Goal: Task Accomplishment & Management: Manage account settings

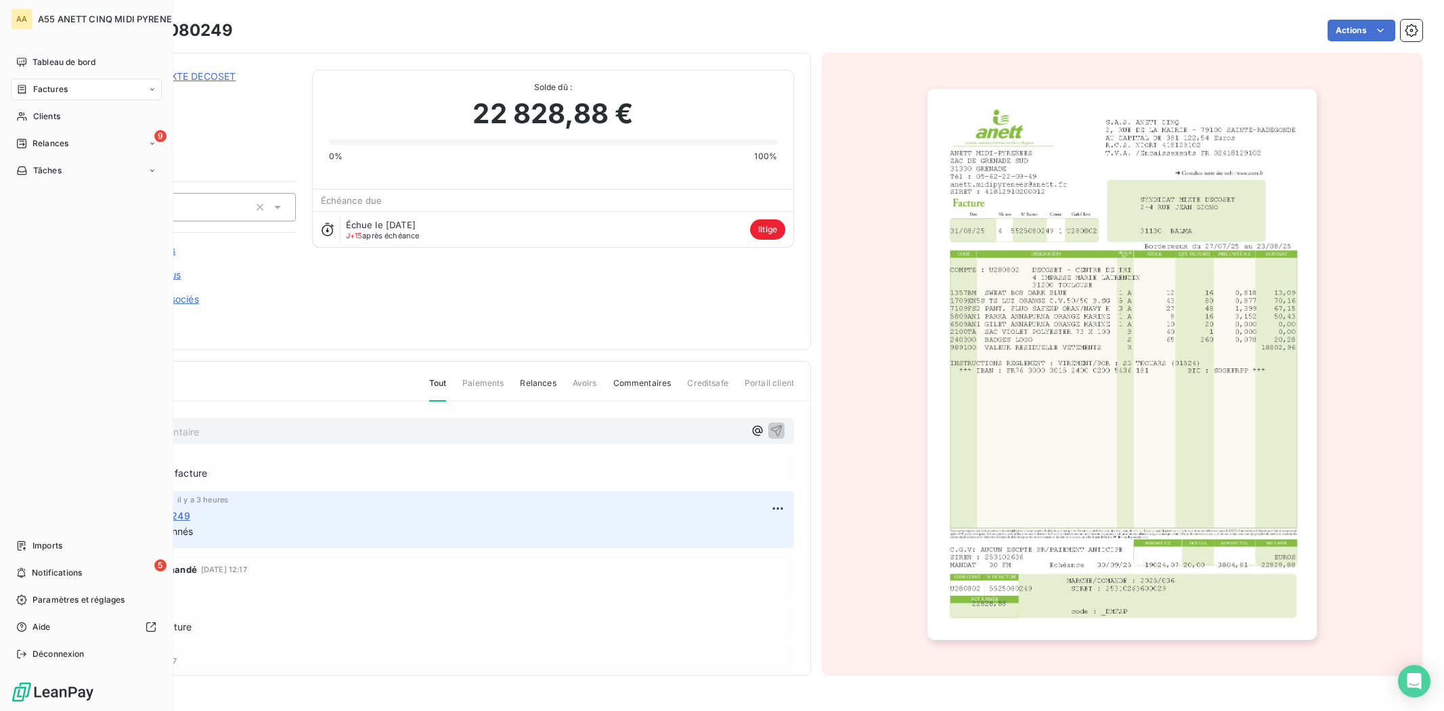
click at [28, 142] on div "Relances" at bounding box center [42, 143] width 52 height 12
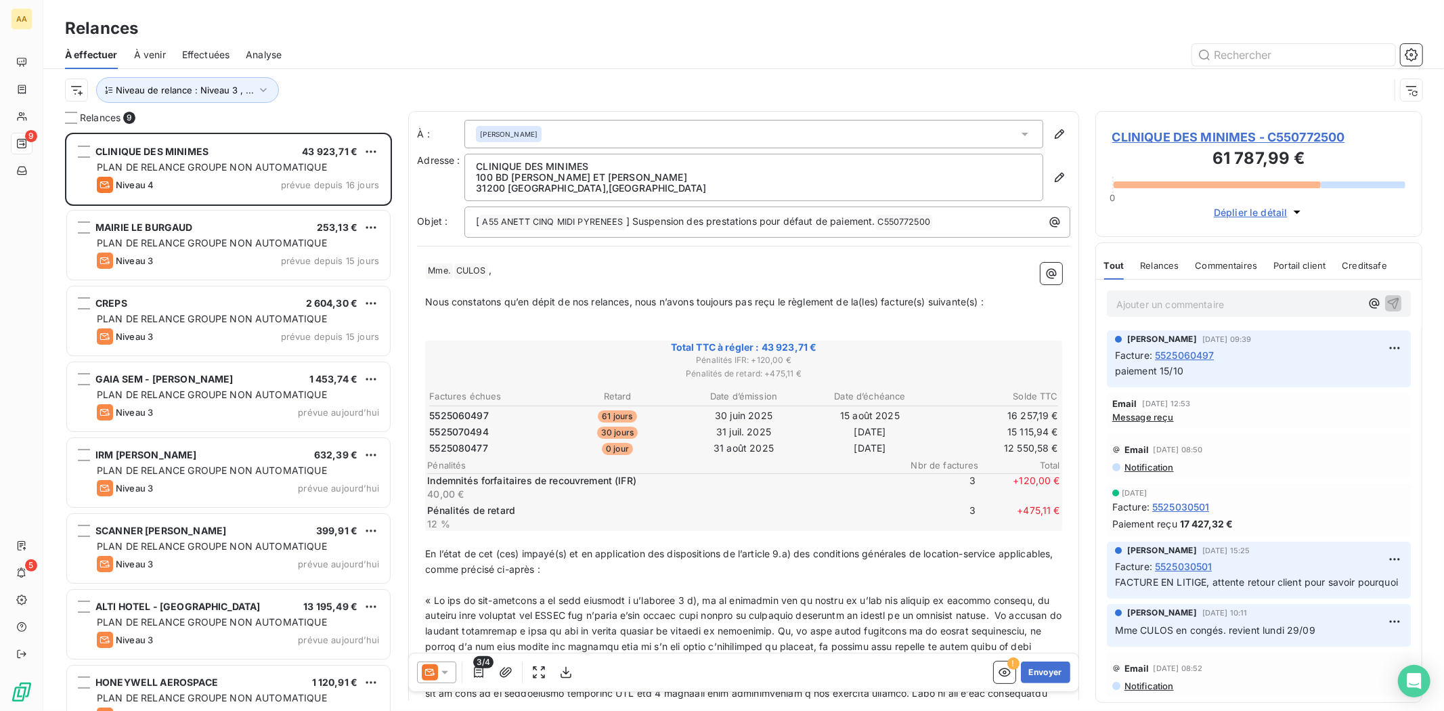
scroll to position [567, 315]
click at [236, 88] on span "Niveau de relance : Niveau 3 , ..." at bounding box center [185, 90] width 138 height 11
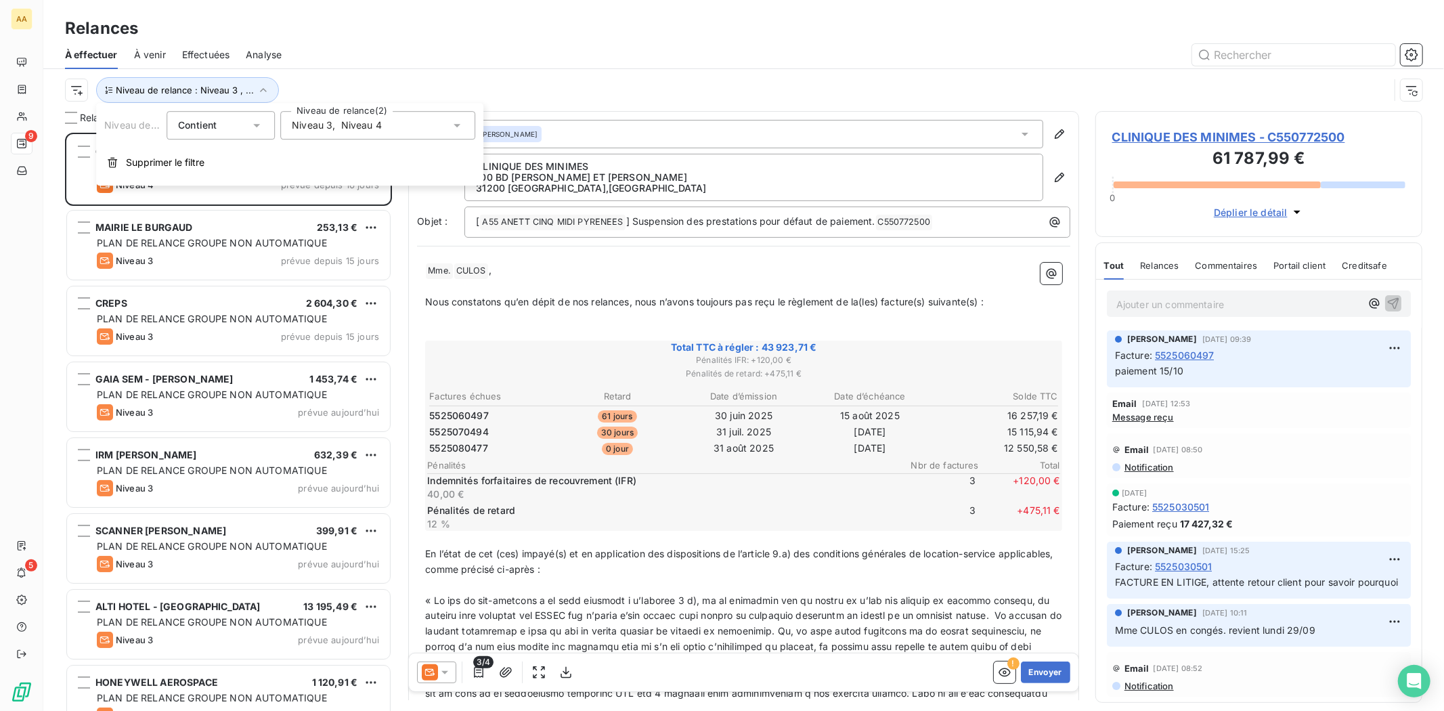
click at [332, 127] on span "," at bounding box center [333, 125] width 3 height 14
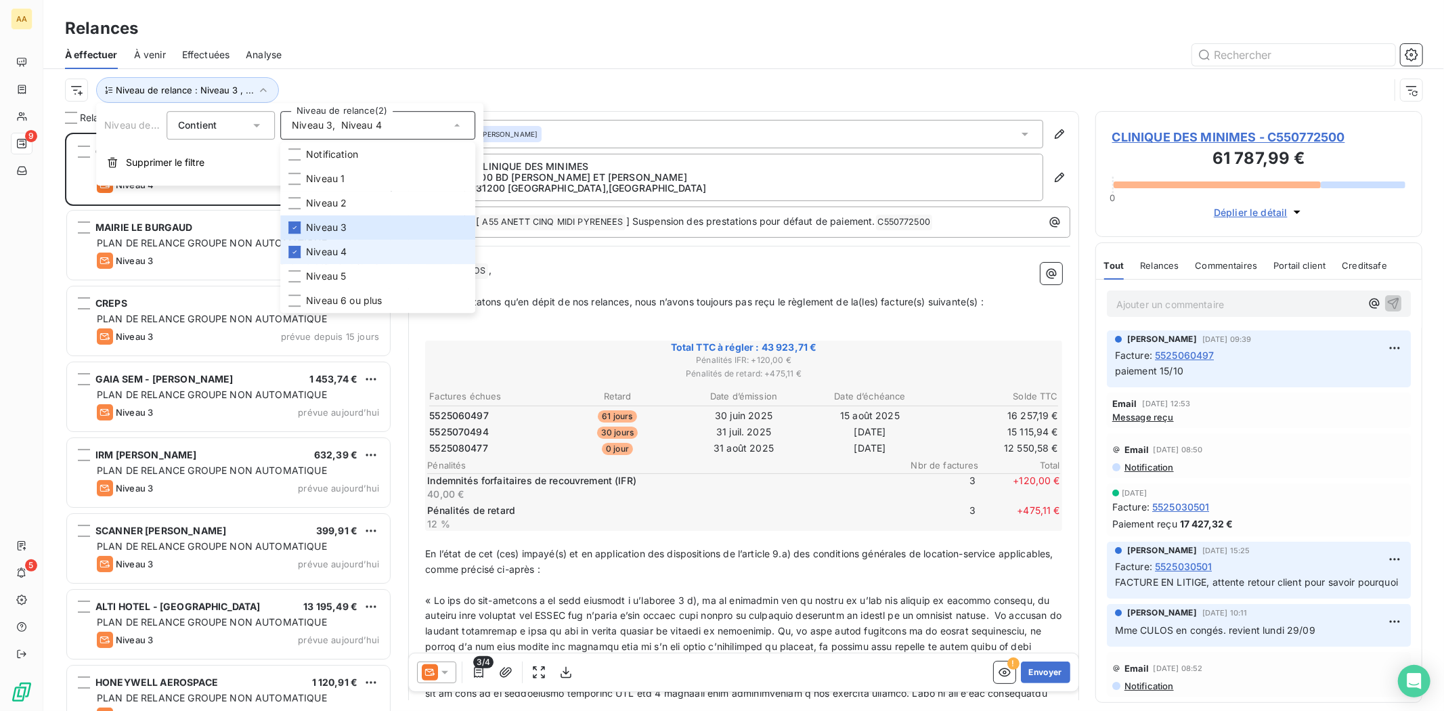
click at [303, 252] on li "Niveau 4" at bounding box center [377, 252] width 195 height 24
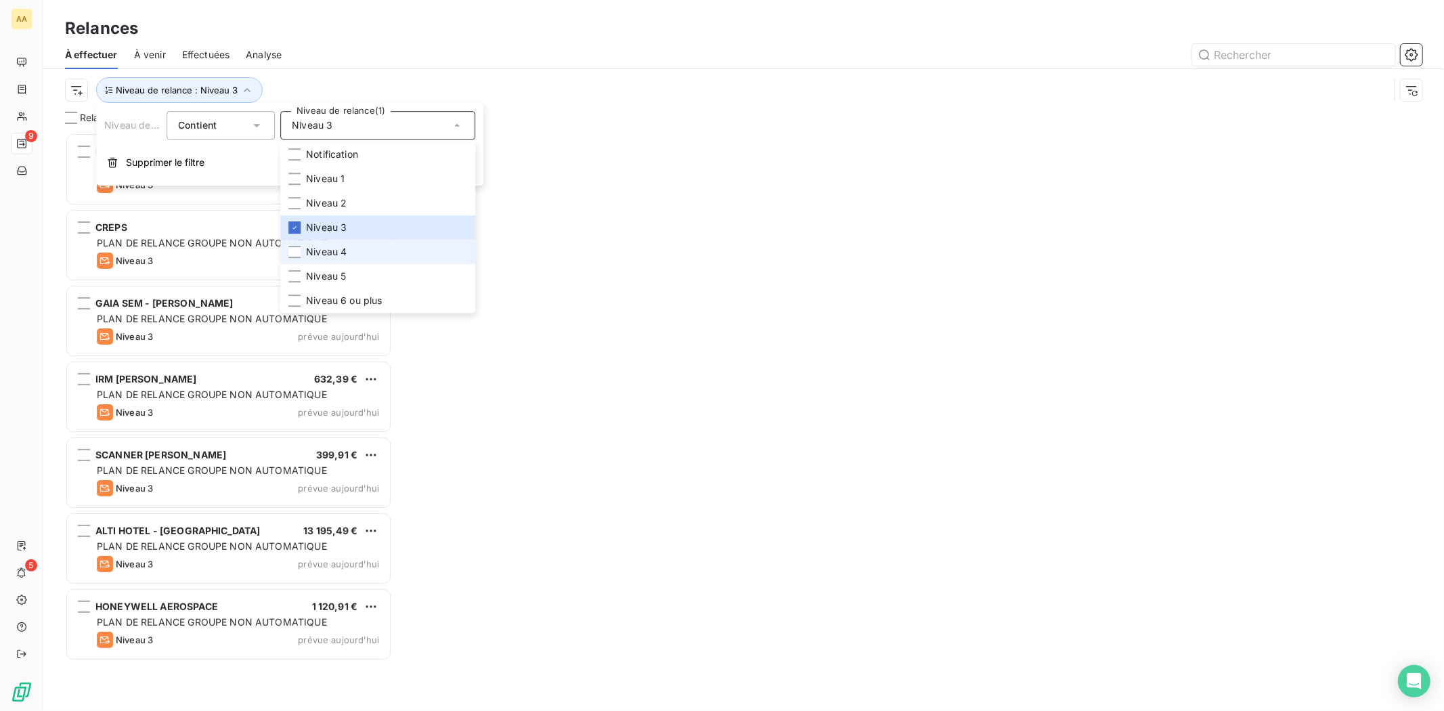
scroll to position [567, 315]
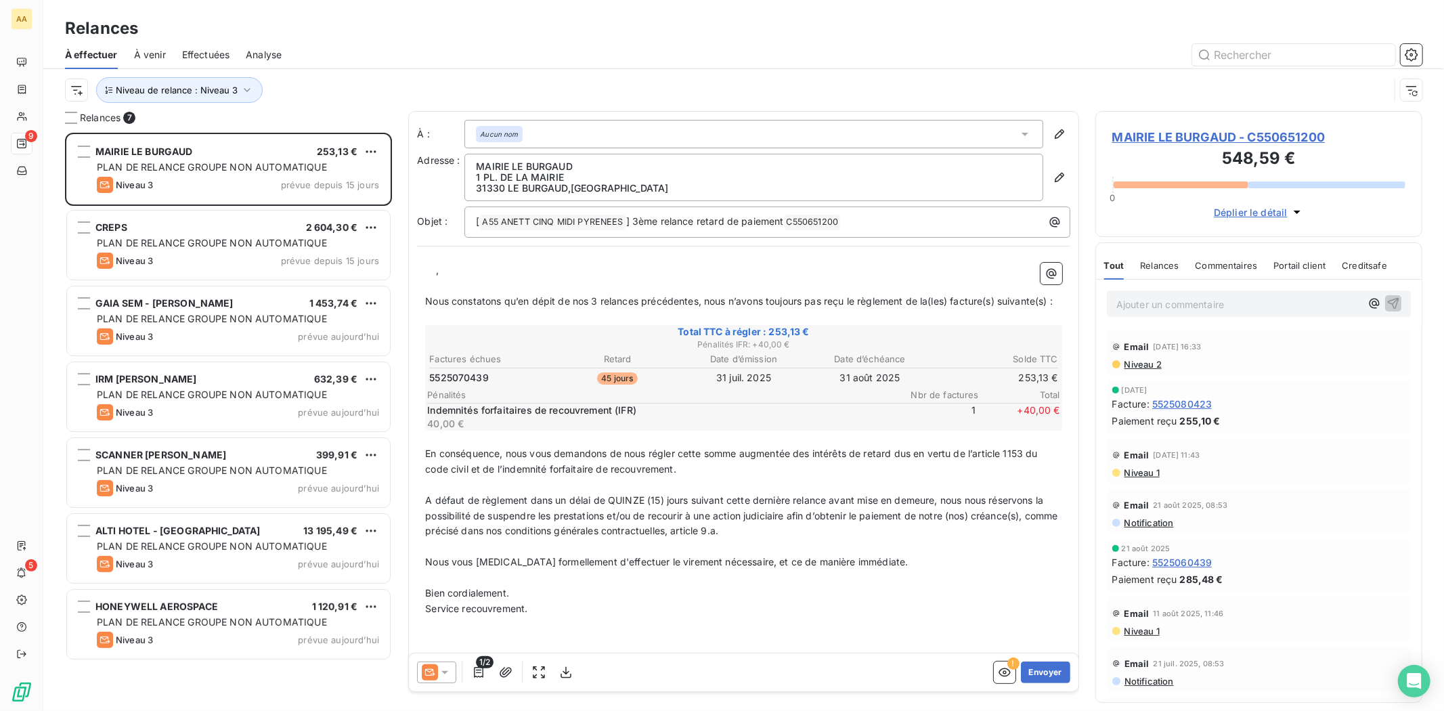
click at [449, 45] on div at bounding box center [860, 55] width 1124 height 22
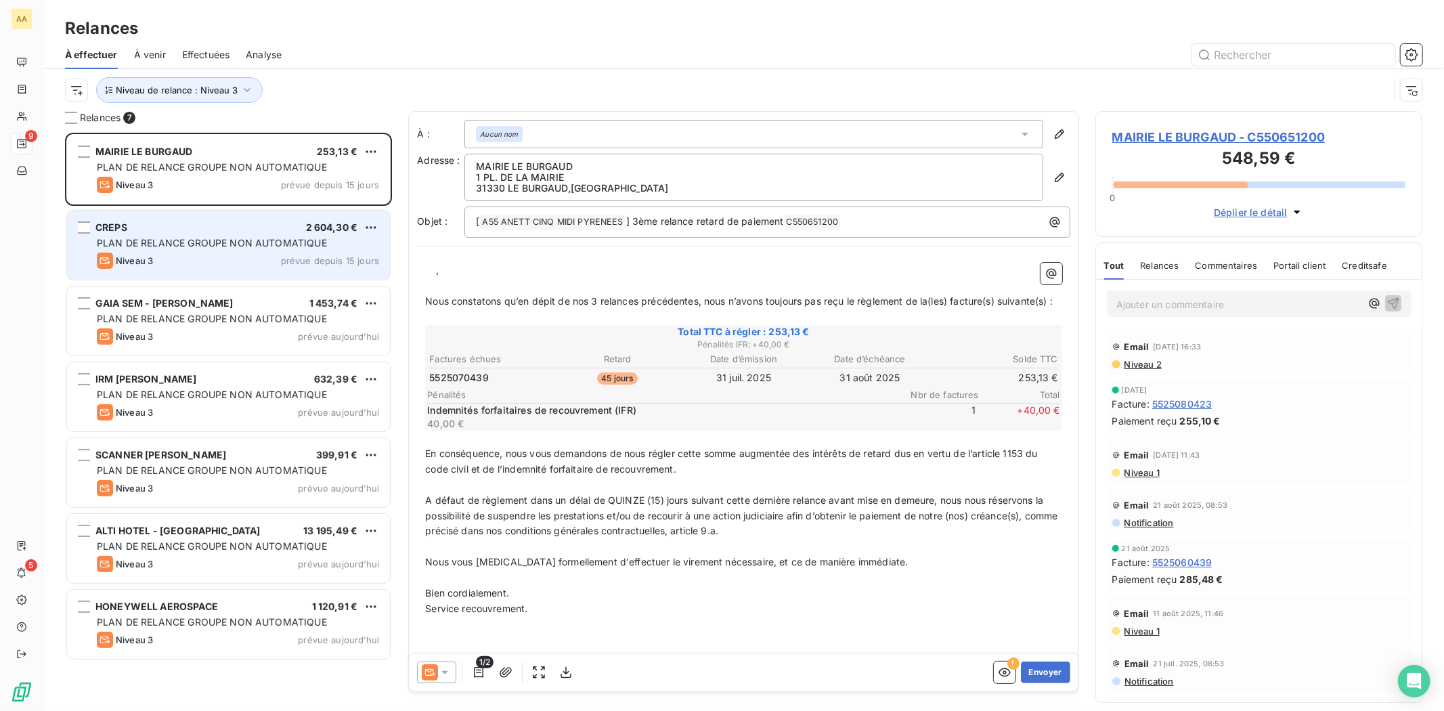
click at [190, 235] on div "CREPS 2 604,30 € PLAN DE RELANCE GROUPE NON AUTOMATIQUE Niveau 3 prévue depuis …" at bounding box center [228, 245] width 323 height 69
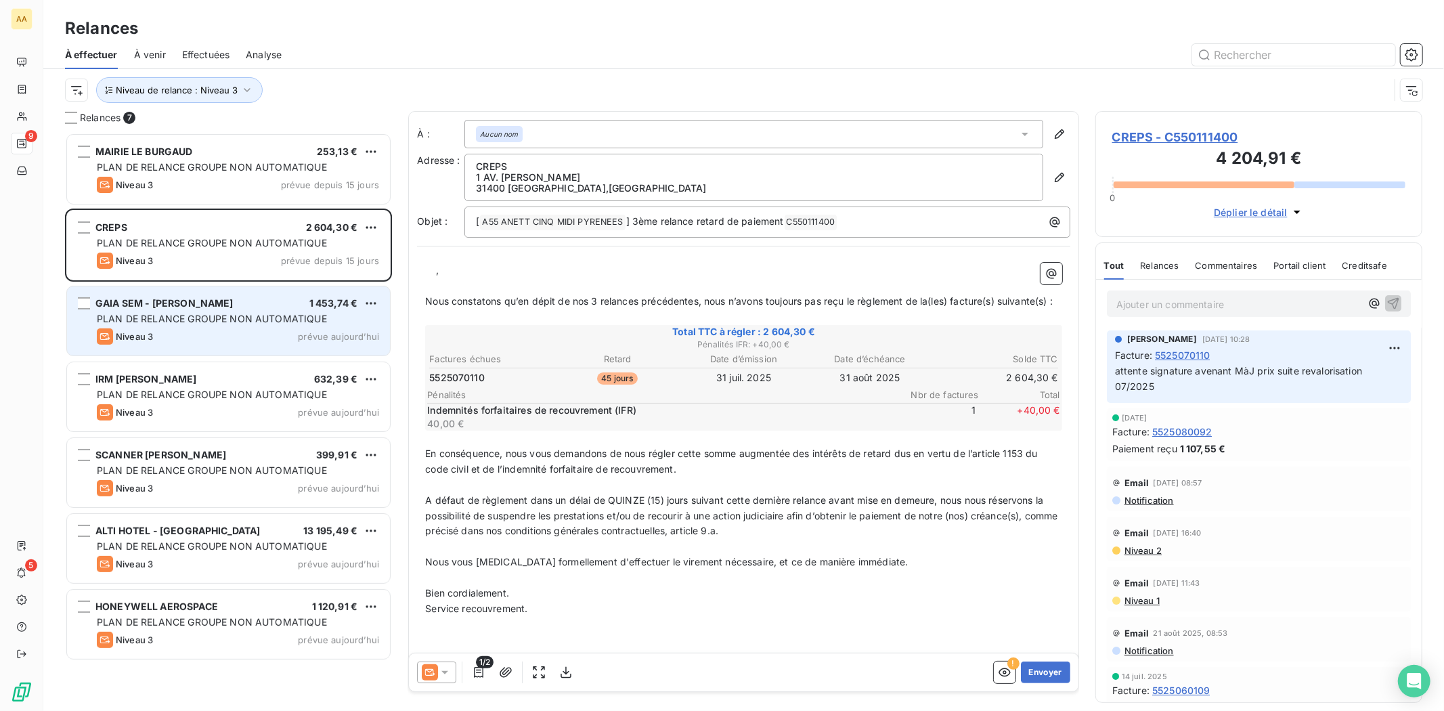
click at [206, 287] on div "GAIA SEM - STE CHRISTIE 1 453,74 € PLAN DE RELANCE GROUPE NON AUTOMATIQUE Nivea…" at bounding box center [228, 320] width 323 height 69
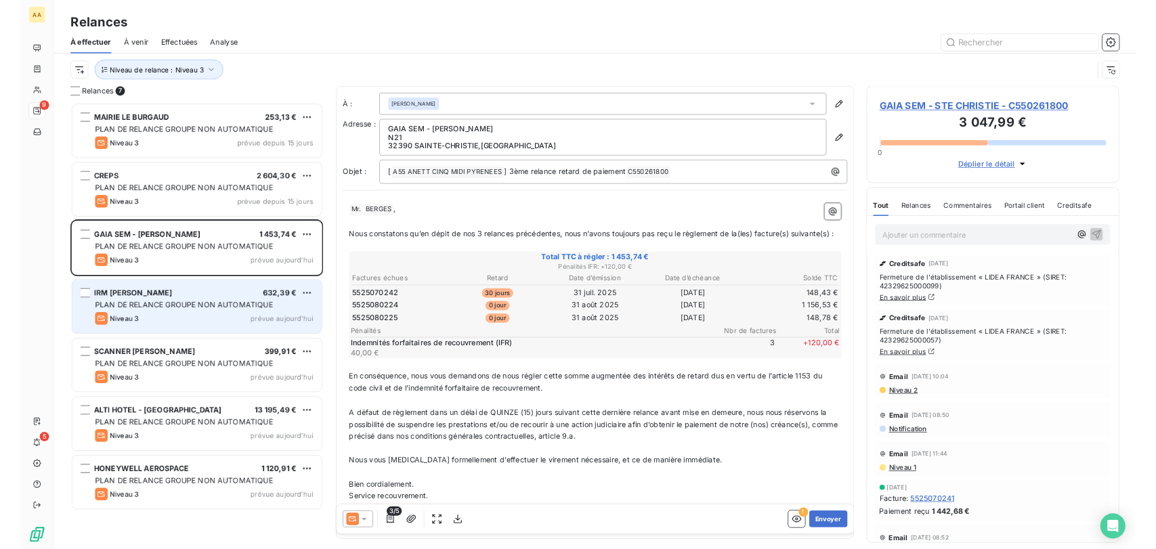
scroll to position [567, 315]
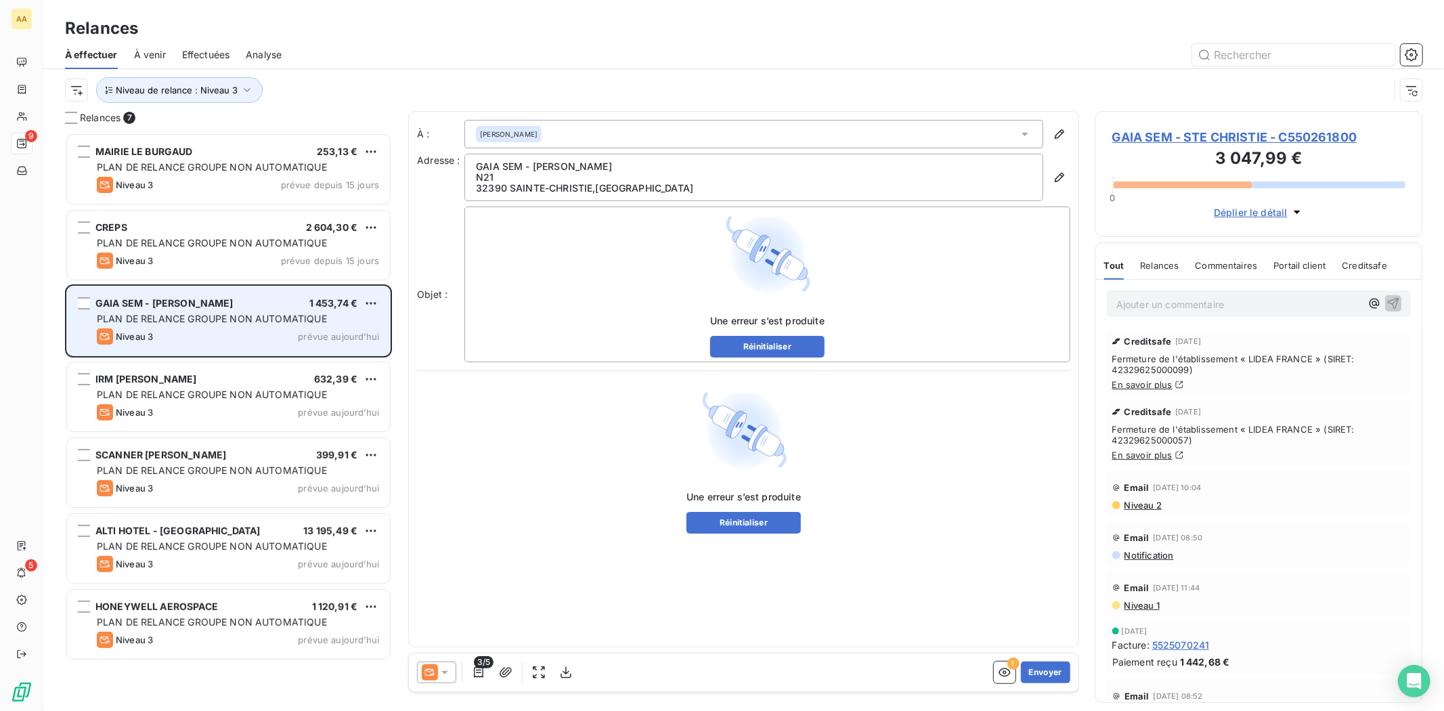
click at [262, 302] on div "GAIA SEM - STE CHRISTIE 1 453,74 €" at bounding box center [238, 303] width 282 height 12
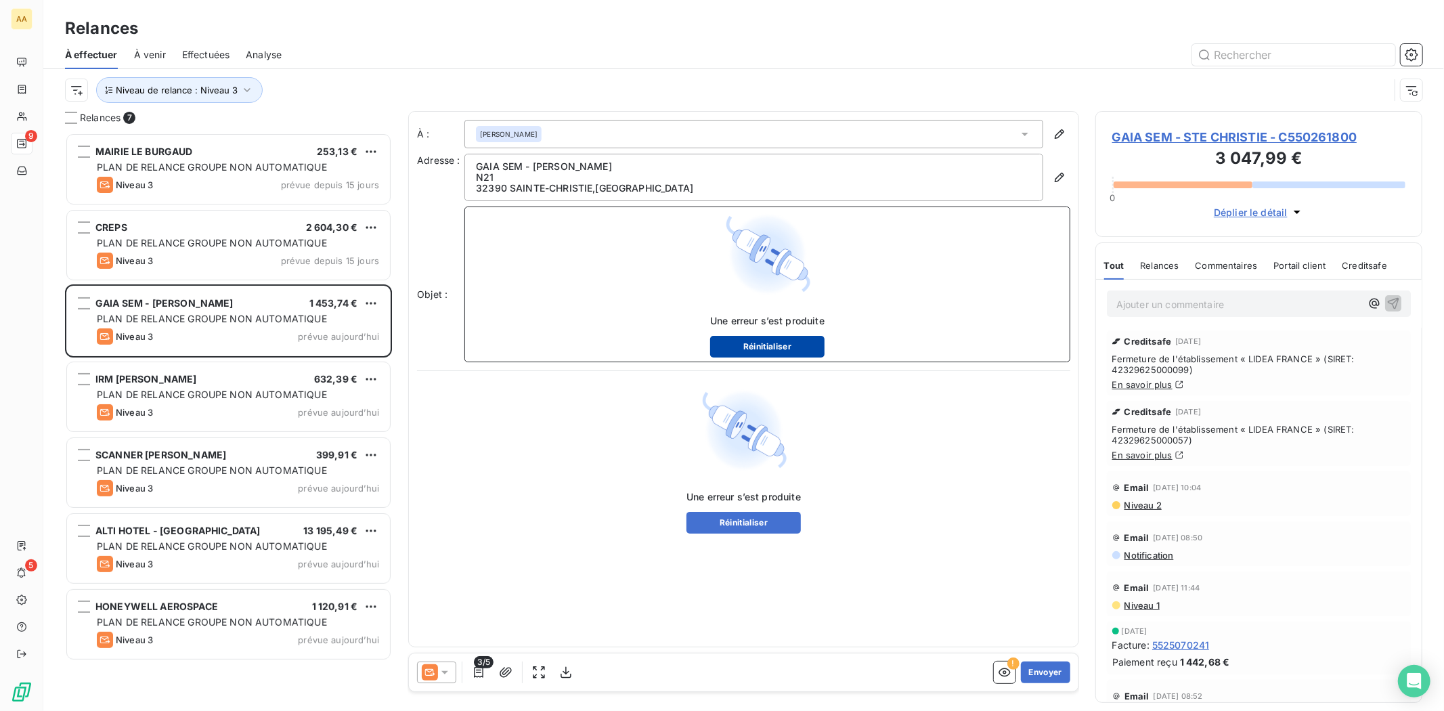
click at [777, 345] on button "Réinitialiser" at bounding box center [767, 347] width 114 height 22
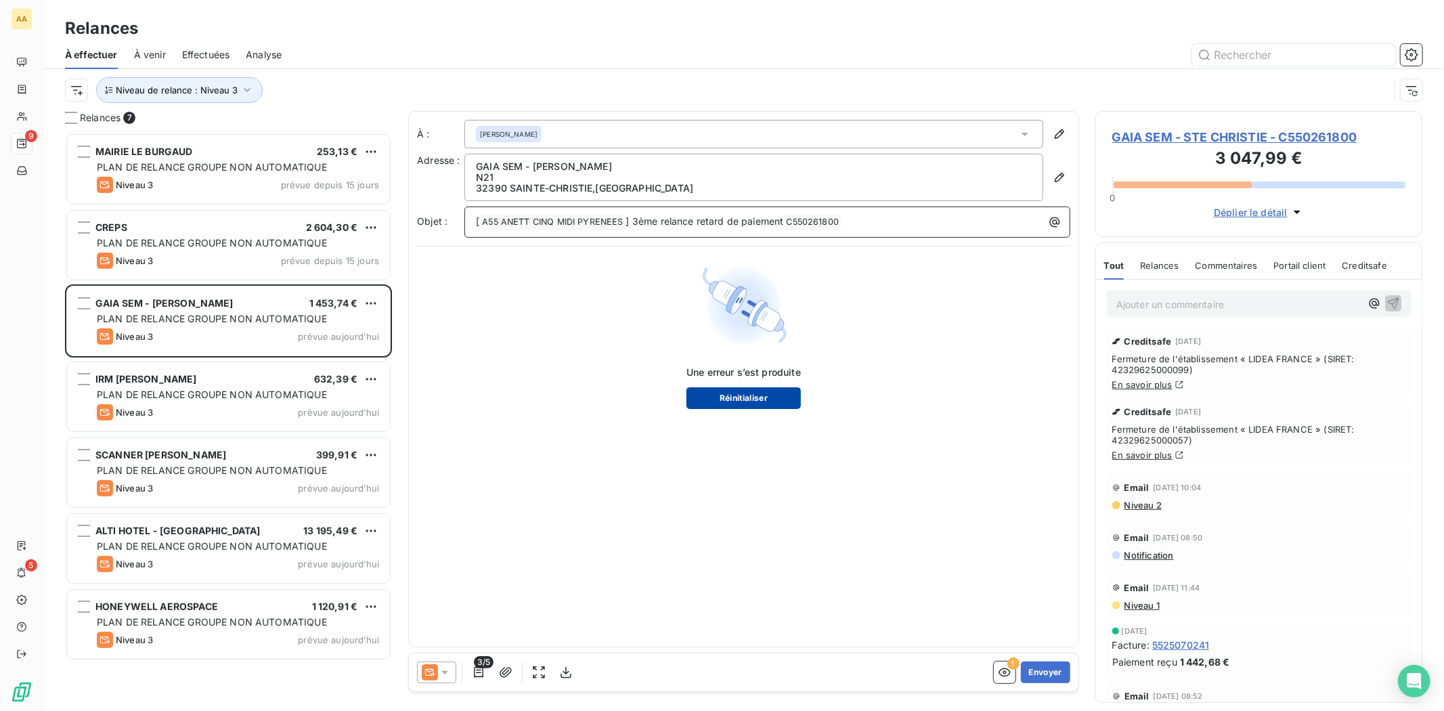
click at [757, 395] on button "Réinitialiser" at bounding box center [743, 398] width 114 height 22
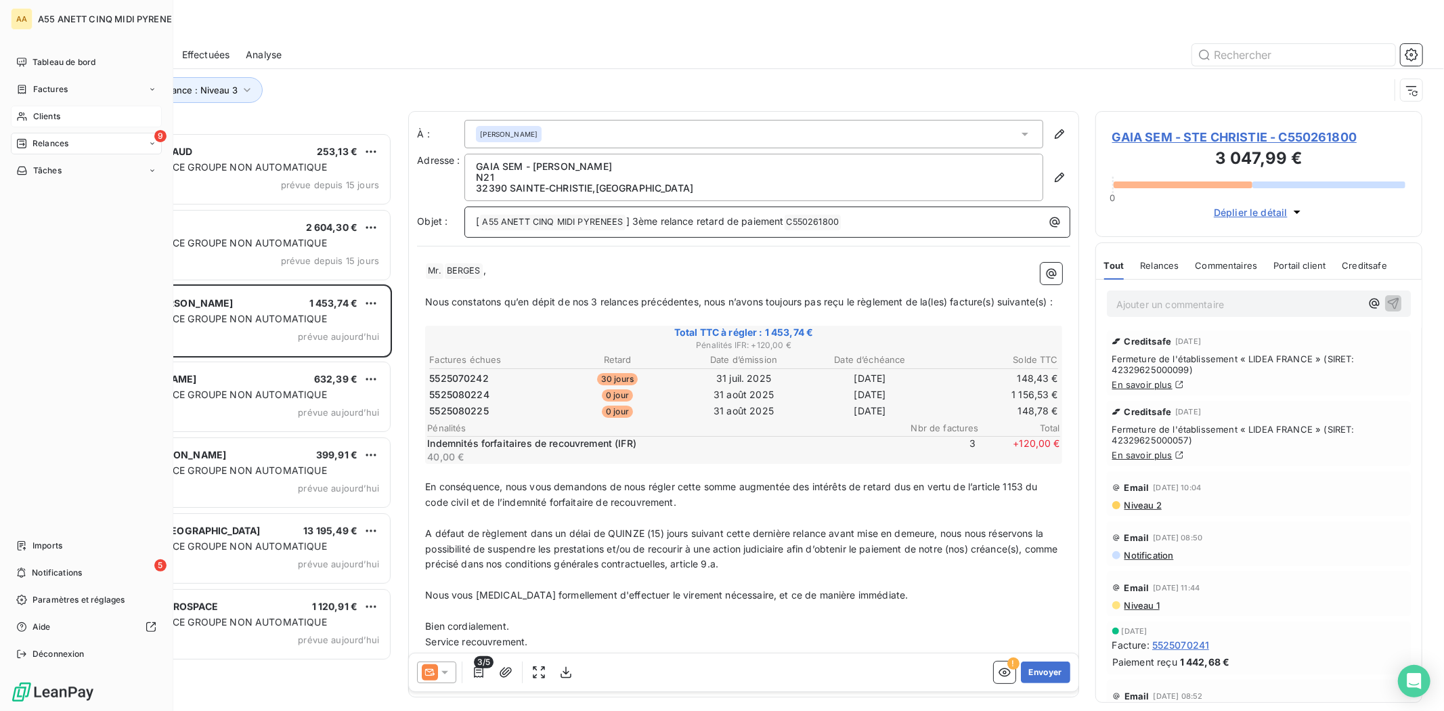
click at [28, 120] on div "Clients" at bounding box center [86, 117] width 151 height 22
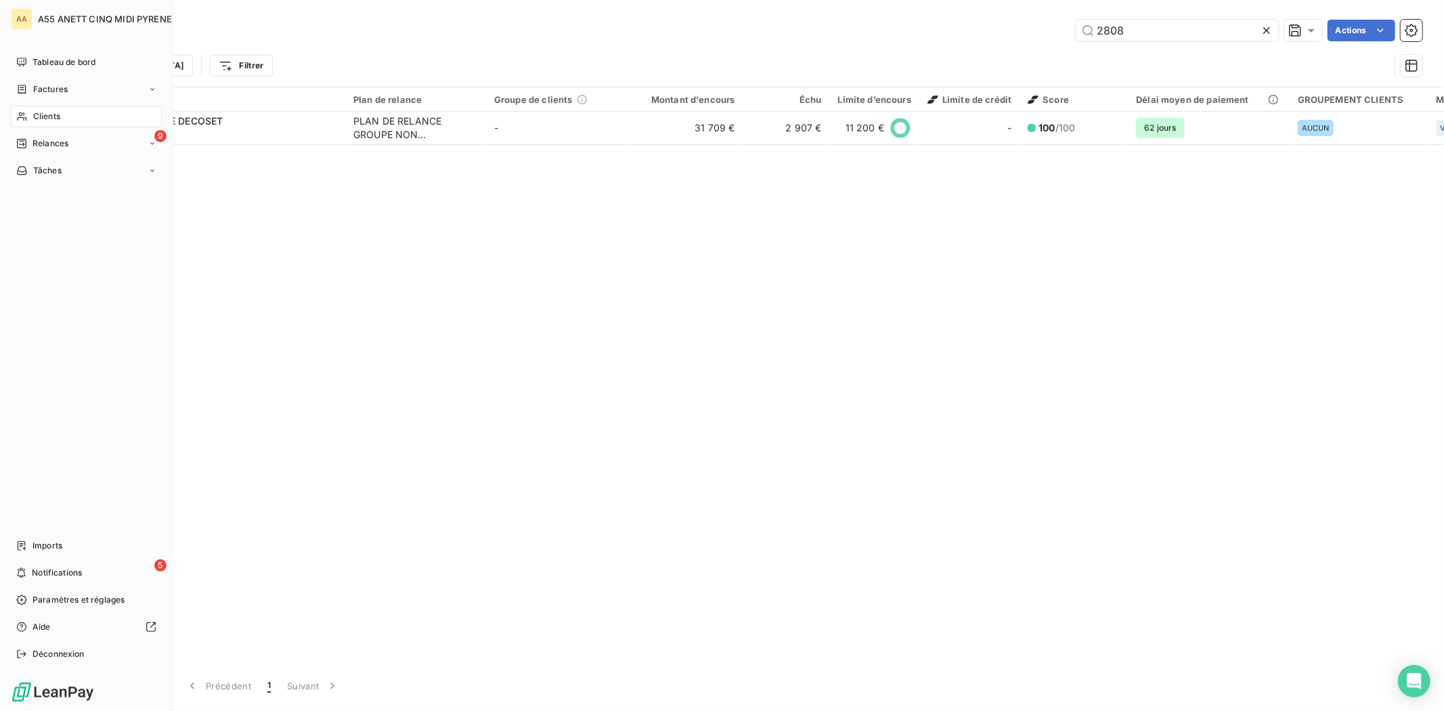
click at [28, 116] on div "Clients" at bounding box center [86, 117] width 151 height 22
click at [31, 120] on div "Clients" at bounding box center [86, 117] width 151 height 22
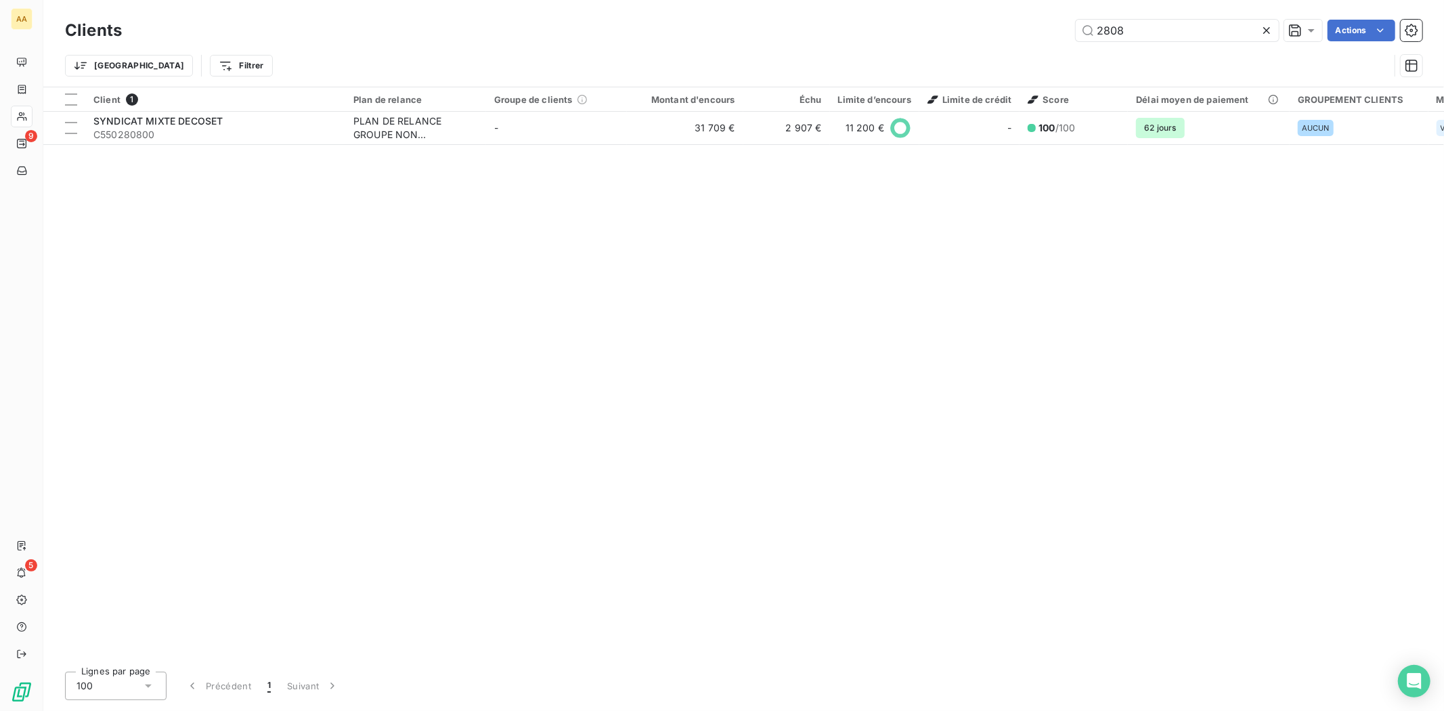
click at [424, 26] on div "2808 Actions" at bounding box center [780, 31] width 1284 height 22
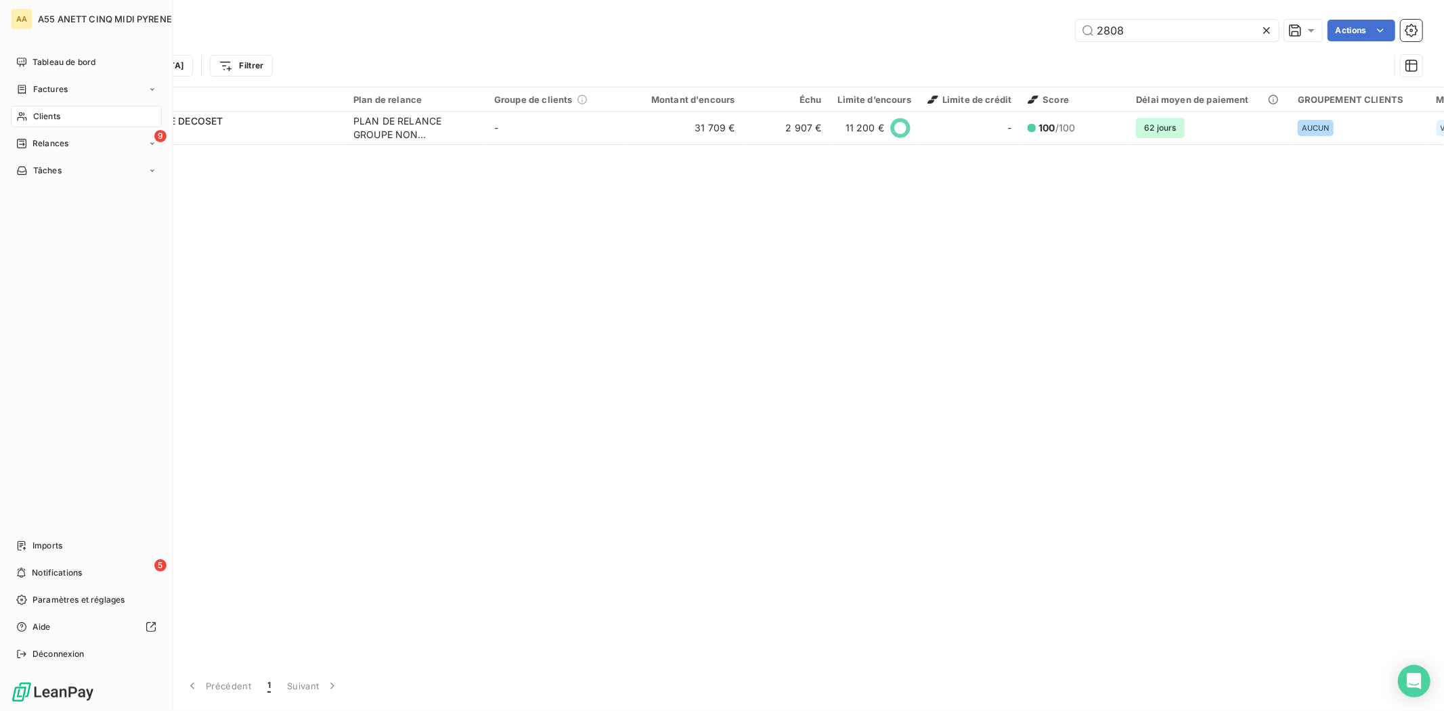
click at [36, 112] on span "Clients" at bounding box center [46, 116] width 27 height 12
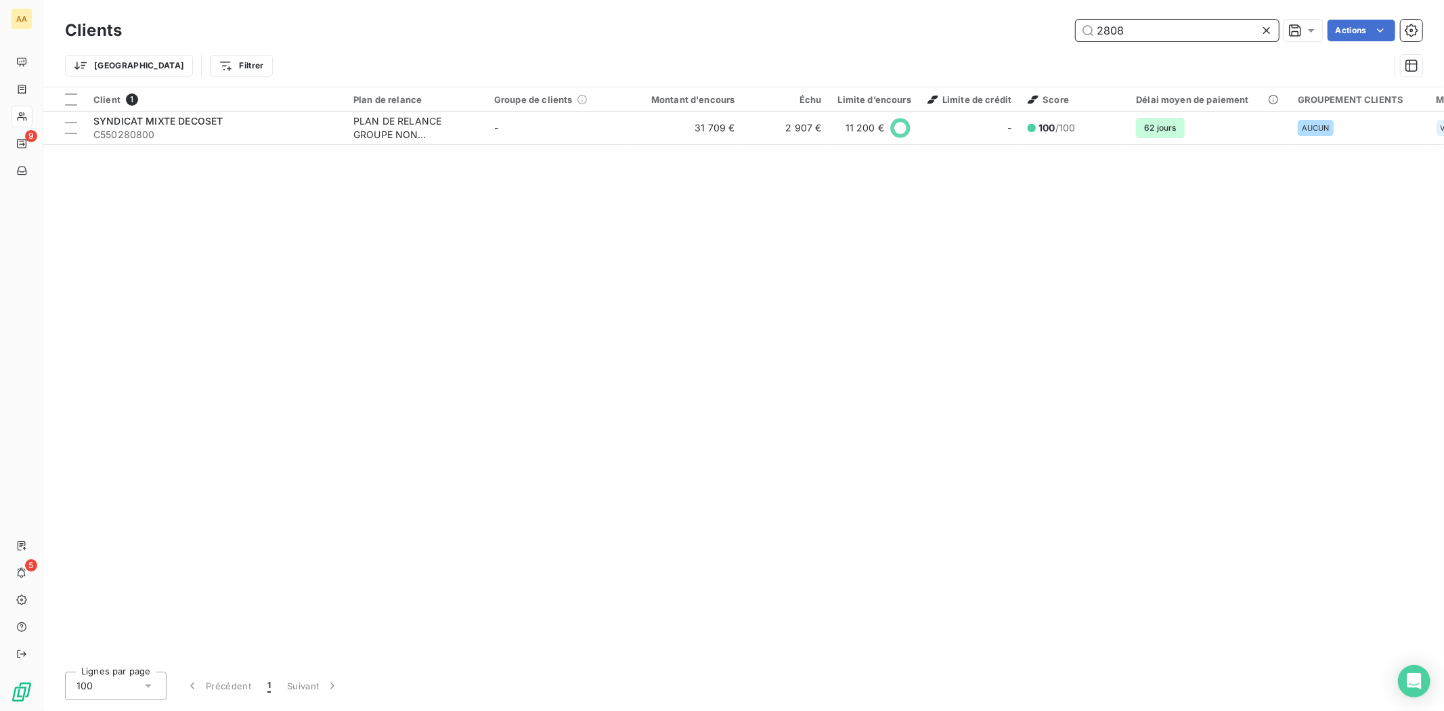
drag, startPoint x: 1171, startPoint y: 31, endPoint x: 559, endPoint y: 11, distance: 612.3
click at [626, 46] on div "Clients 2808 Actions Trier Filtrer" at bounding box center [743, 51] width 1357 height 70
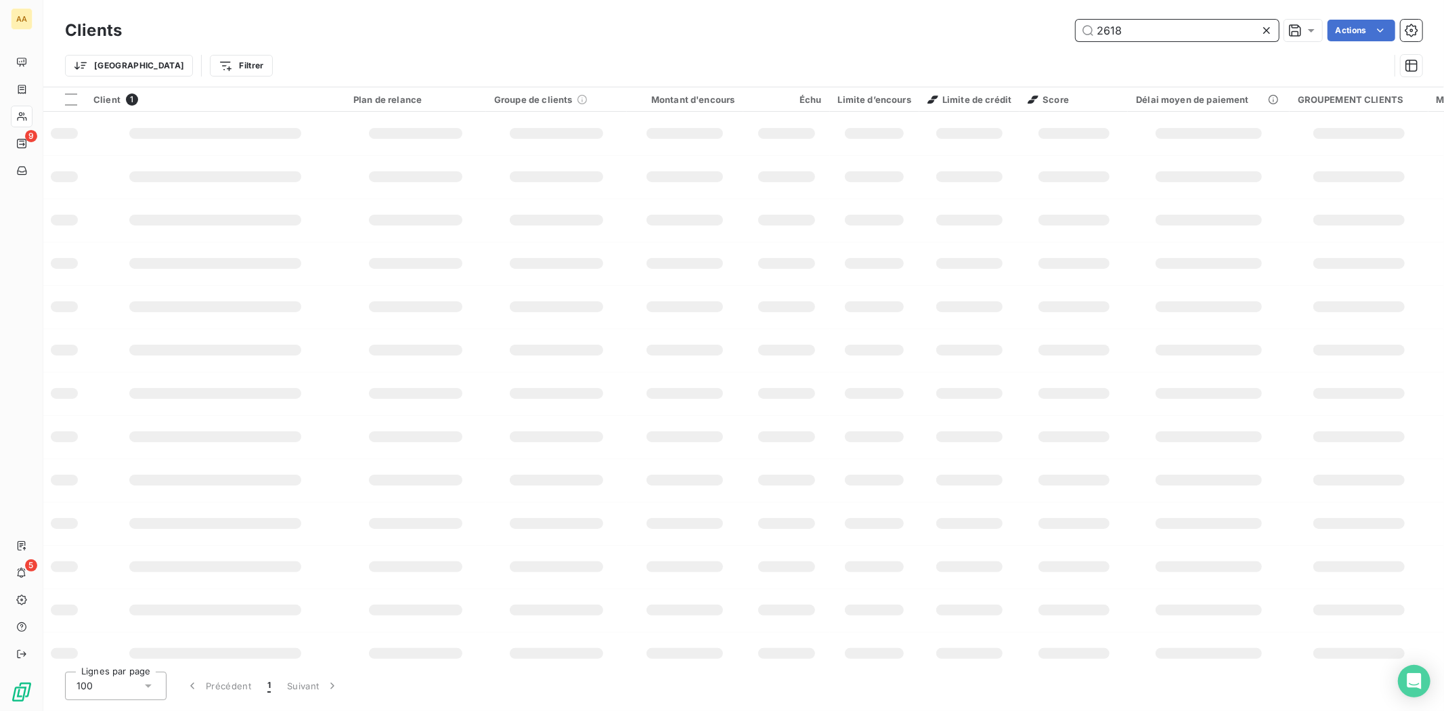
type input "2618"
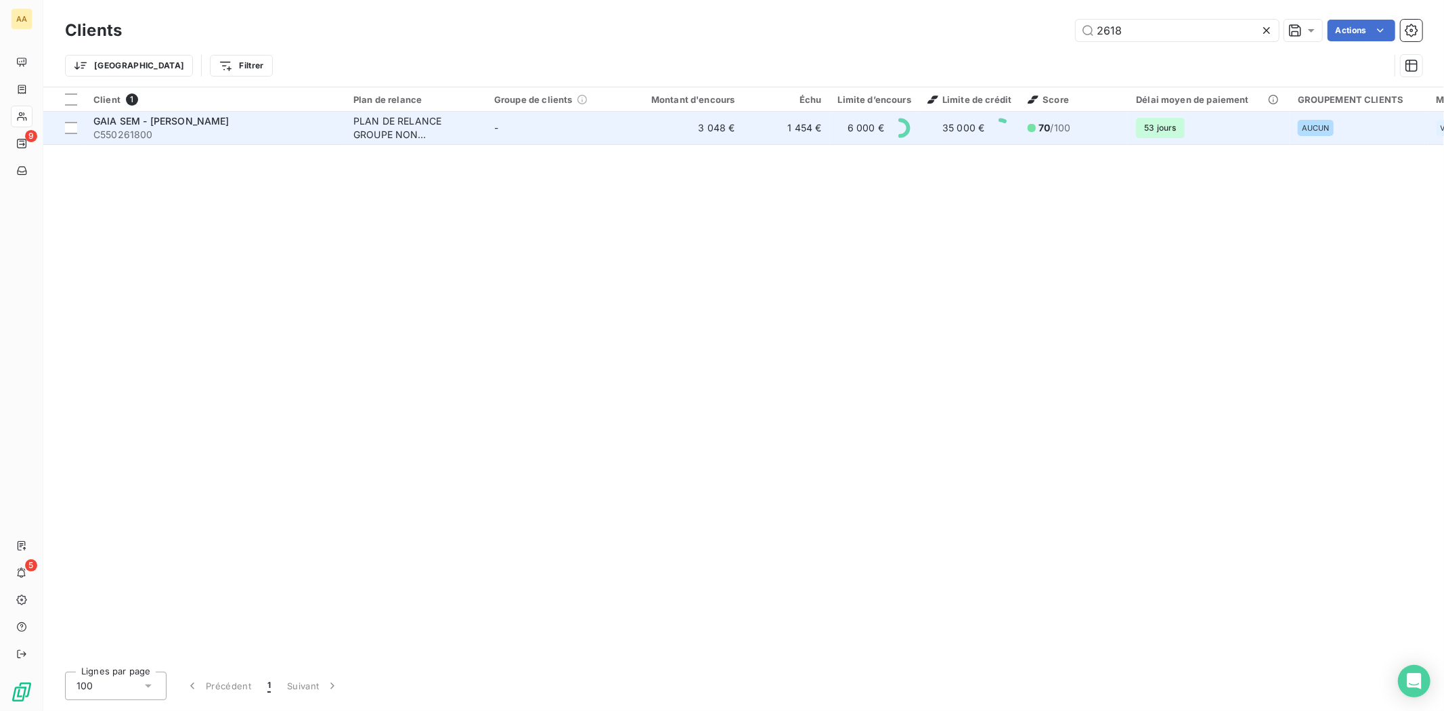
click at [366, 129] on div "PLAN DE RELANCE GROUPE NON AUTOMATIQUE" at bounding box center [415, 127] width 125 height 27
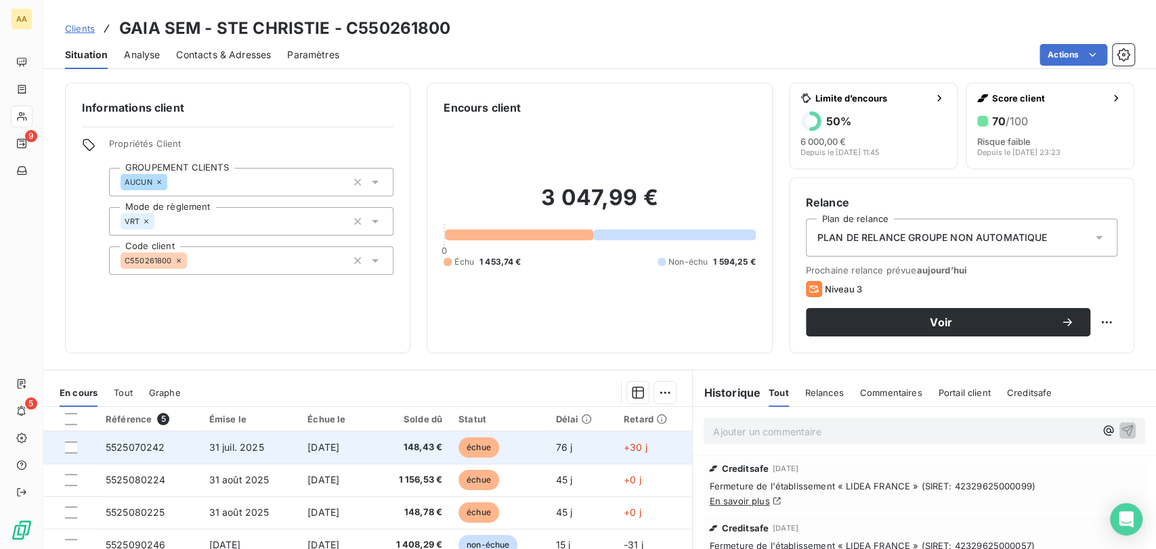
click at [163, 448] on td "5525070242" at bounding box center [149, 447] width 104 height 32
